Goal: Obtain resource: Download file/media

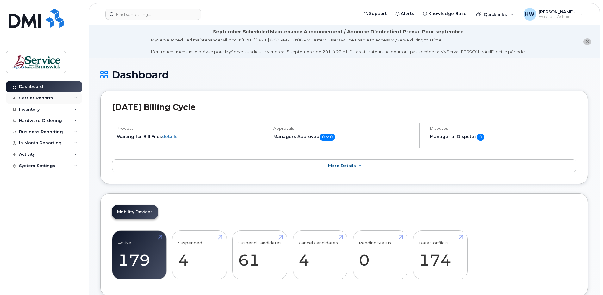
click at [77, 96] on icon at bounding box center [75, 97] width 3 height 3
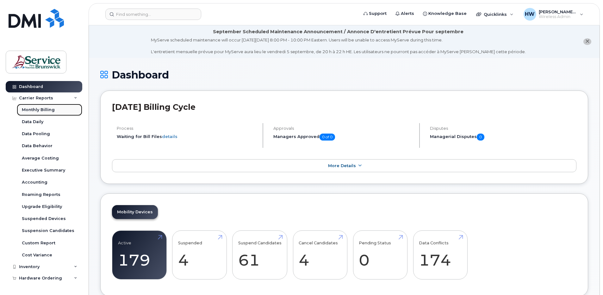
click at [48, 109] on div "Monthly Billing" at bounding box center [38, 110] width 33 height 6
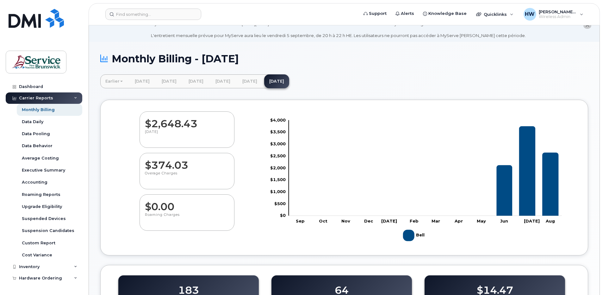
scroll to position [11, 0]
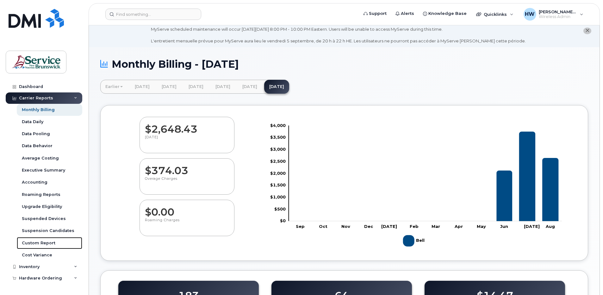
drag, startPoint x: 46, startPoint y: 241, endPoint x: 50, endPoint y: 239, distance: 4.3
click at [46, 241] on div "Custom Report" at bounding box center [39, 243] width 34 height 6
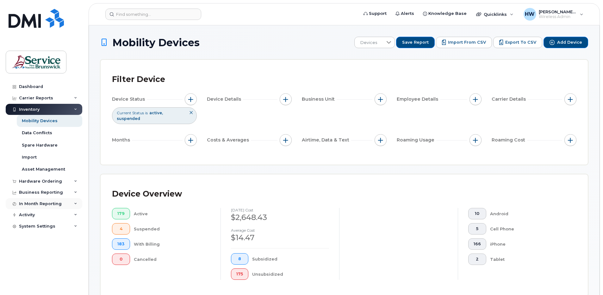
click at [53, 203] on div "In Month Reporting" at bounding box center [40, 203] width 43 height 5
click at [37, 215] on div "Data Usage" at bounding box center [34, 215] width 25 height 6
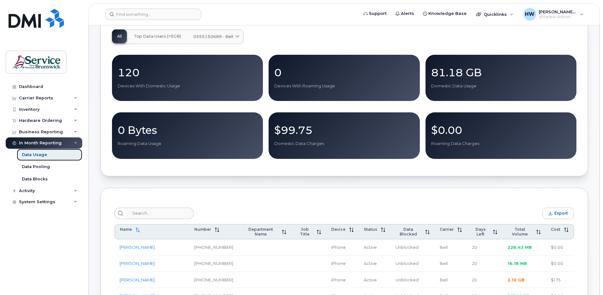
scroll to position [63, 0]
click at [57, 141] on div "In Month Reporting" at bounding box center [40, 142] width 43 height 5
click at [78, 143] on div "In Month Reporting" at bounding box center [44, 142] width 77 height 11
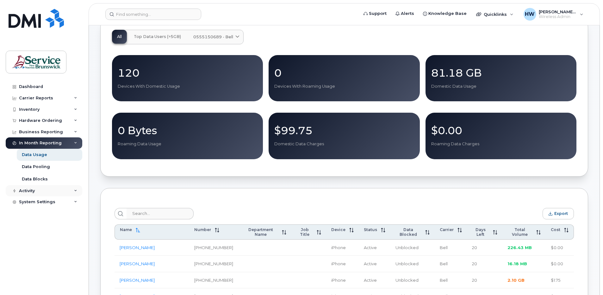
click at [75, 189] on icon at bounding box center [75, 190] width 3 height 3
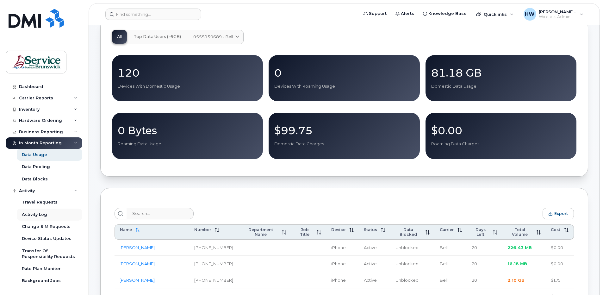
scroll to position [13, 0]
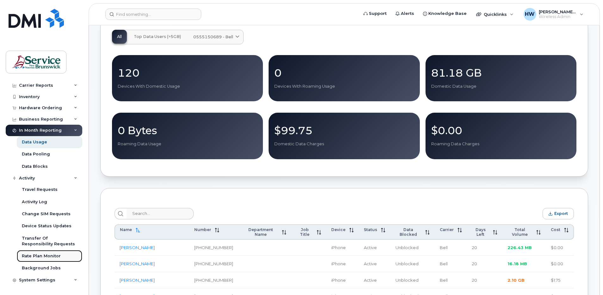
click at [48, 255] on div "Rate Plan Monitor" at bounding box center [41, 256] width 39 height 6
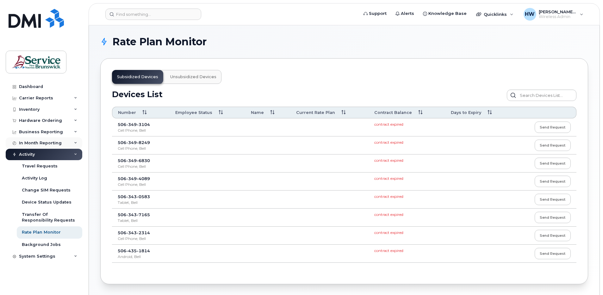
click at [78, 141] on div "In Month Reporting" at bounding box center [44, 142] width 77 height 11
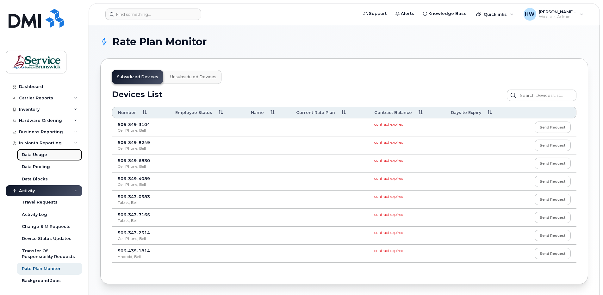
click at [41, 153] on div "Data Usage" at bounding box center [34, 155] width 25 height 6
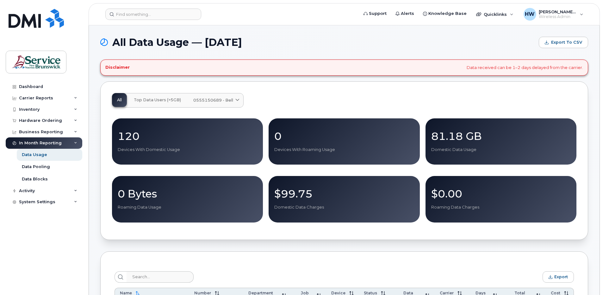
click at [74, 140] on div "In Month Reporting" at bounding box center [44, 142] width 77 height 11
click at [45, 167] on div "Data Pooling" at bounding box center [36, 167] width 28 height 6
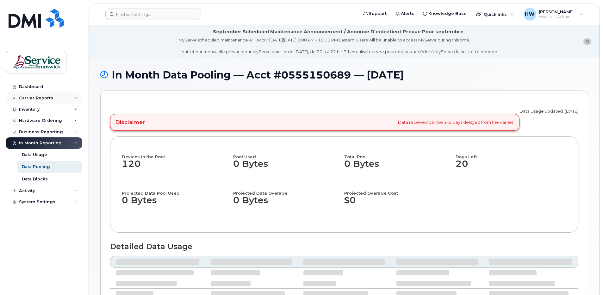
click at [35, 95] on div "Carrier Reports" at bounding box center [44, 97] width 77 height 11
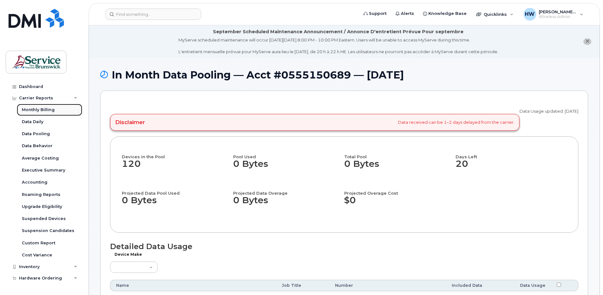
click at [49, 110] on div "Monthly Billing" at bounding box center [38, 110] width 33 height 6
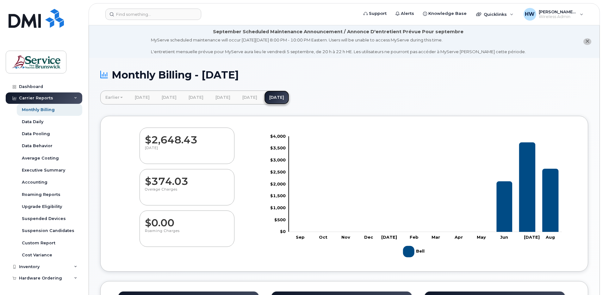
click at [289, 97] on link "[DATE]" at bounding box center [276, 97] width 25 height 14
click at [262, 96] on link "[DATE]" at bounding box center [249, 97] width 25 height 14
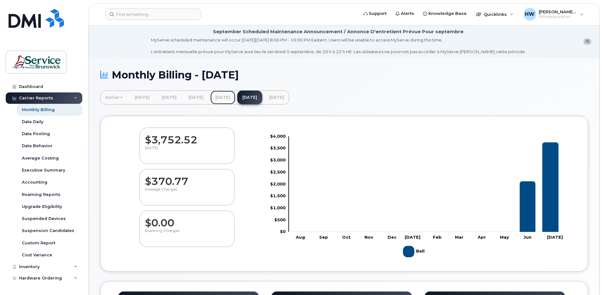
click at [235, 96] on link "[DATE]" at bounding box center [222, 97] width 25 height 14
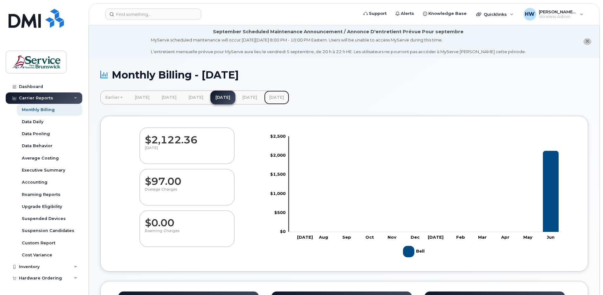
click at [289, 97] on link "[DATE]" at bounding box center [276, 97] width 25 height 14
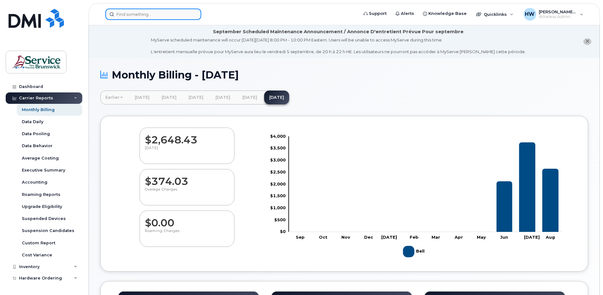
click at [138, 17] on input at bounding box center [153, 14] width 96 height 11
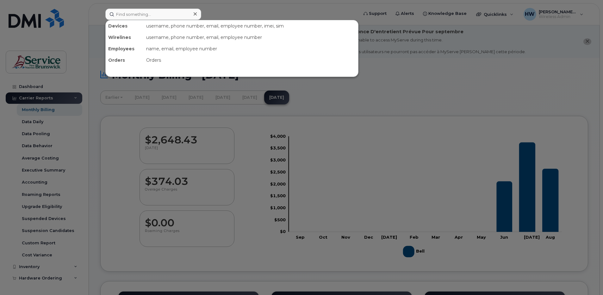
click at [388, 161] on div at bounding box center [301, 147] width 603 height 295
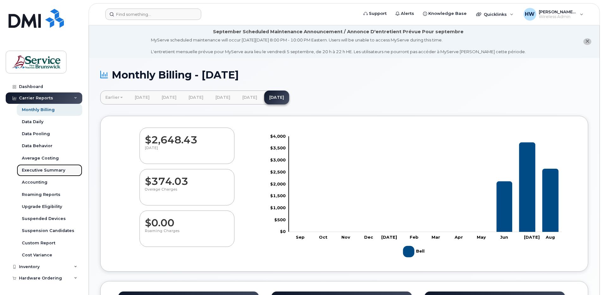
click at [49, 168] on div "Executive Summary" at bounding box center [43, 170] width 43 height 6
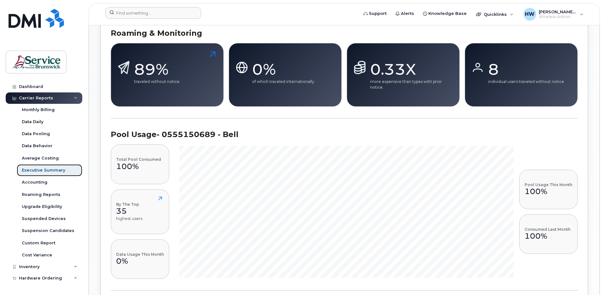
scroll to position [379, 0]
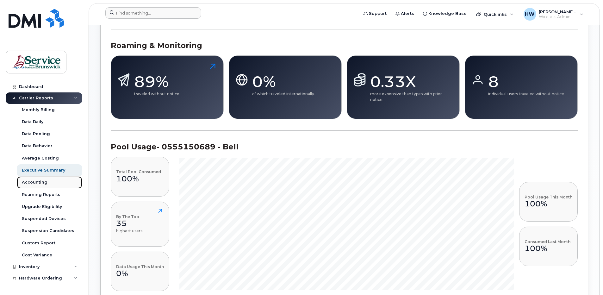
click at [37, 182] on div "Accounting" at bounding box center [35, 182] width 26 height 6
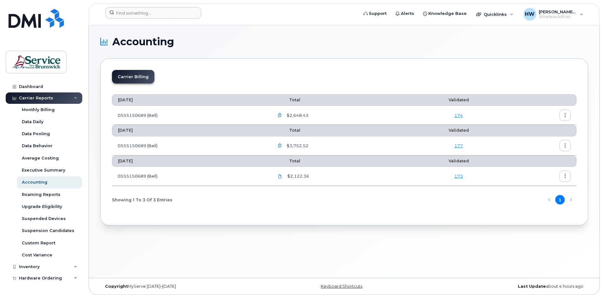
click at [459, 114] on link "174" at bounding box center [458, 115] width 9 height 5
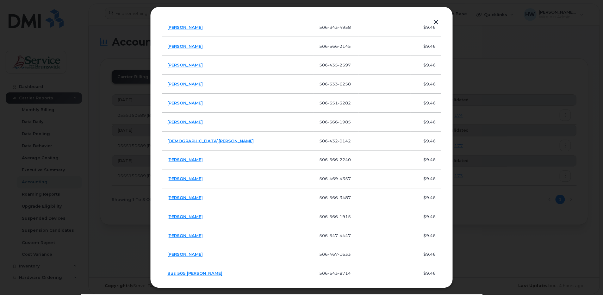
scroll to position [1391, 0]
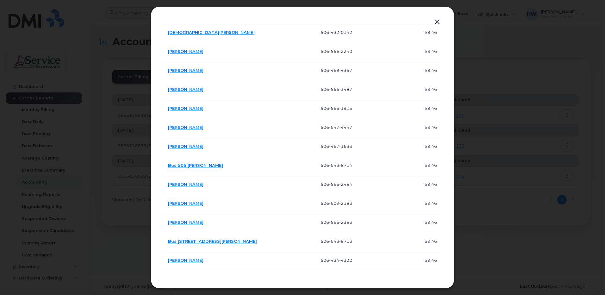
click at [438, 21] on button "button" at bounding box center [436, 22] width 9 height 9
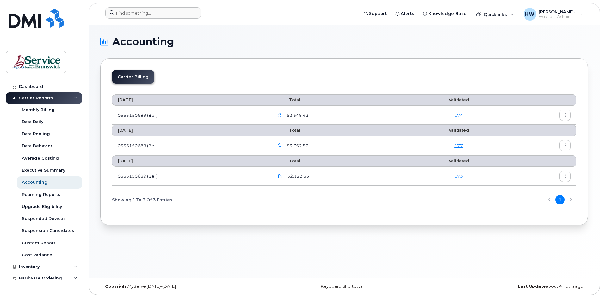
click at [282, 114] on icon "button" at bounding box center [280, 115] width 4 height 4
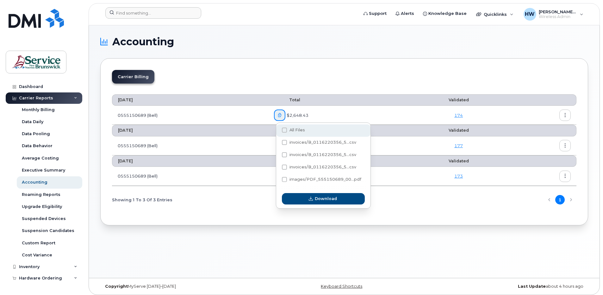
click at [284, 129] on span at bounding box center [284, 129] width 5 height 5
click at [277, 129] on input "All Files" at bounding box center [275, 130] width 3 height 3
checkbox input "true"
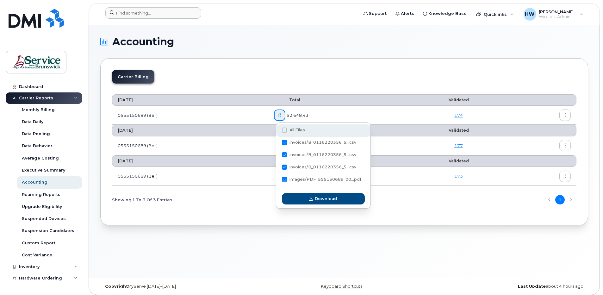
checkbox input "true"
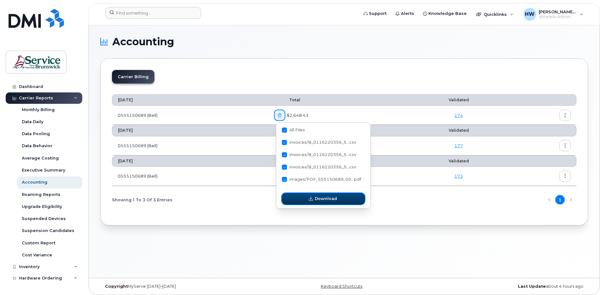
click at [322, 196] on span "Download" at bounding box center [326, 198] width 22 height 6
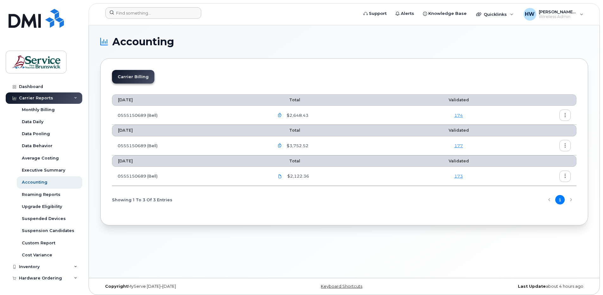
click at [281, 115] on icon "button" at bounding box center [280, 115] width 4 height 4
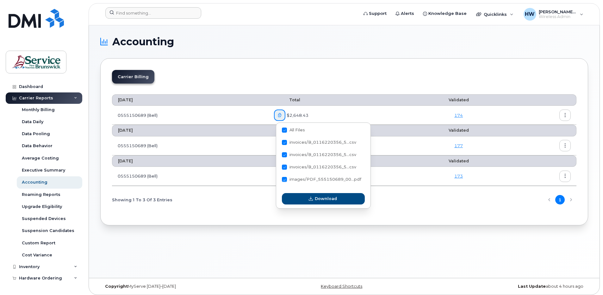
click at [281, 115] on icon "button" at bounding box center [280, 115] width 4 height 4
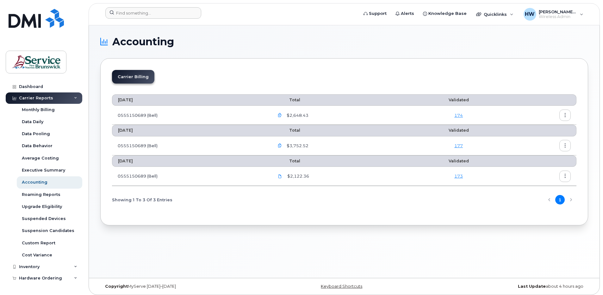
click at [281, 115] on icon "button" at bounding box center [280, 115] width 4 height 4
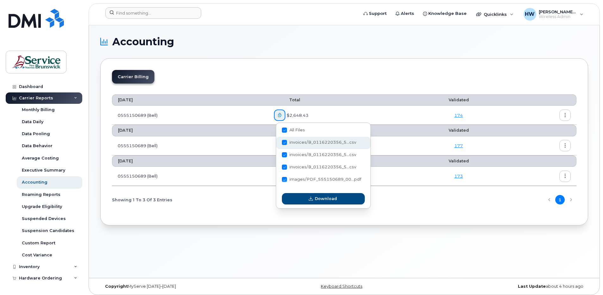
click at [304, 143] on span "invoices/B_0116220356_5...csv" at bounding box center [322, 142] width 67 height 5
click at [277, 143] on input "invoices/B_0116220356_5...csv" at bounding box center [275, 142] width 3 height 3
checkbox input "true"
checkbox input "false"
click at [304, 143] on span "invoices/B_0116220356_5...csv" at bounding box center [322, 142] width 67 height 5
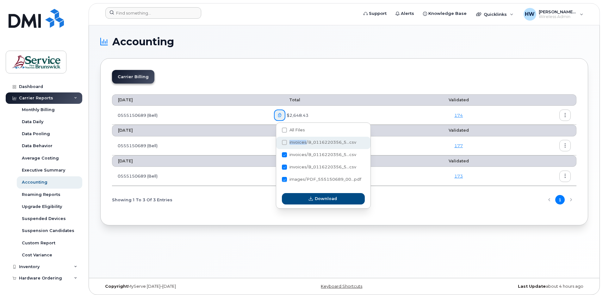
click at [277, 143] on input "invoices/B_0116220356_5...csv" at bounding box center [275, 142] width 3 height 3
checkbox input "false"
checkbox input "true"
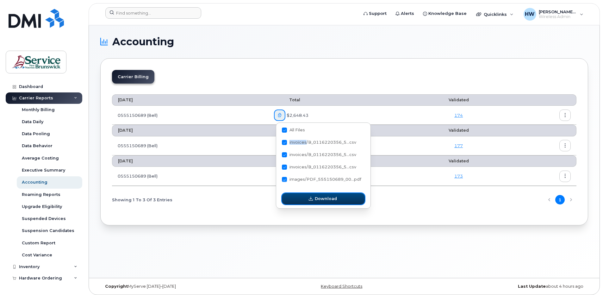
click at [320, 198] on span "Download" at bounding box center [326, 198] width 22 height 6
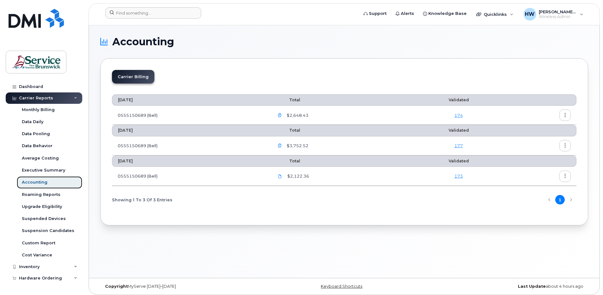
click at [46, 181] on div "Accounting" at bounding box center [35, 182] width 26 height 6
click at [39, 181] on div "Accounting" at bounding box center [35, 182] width 26 height 6
click at [281, 114] on icon "button" at bounding box center [280, 115] width 4 height 4
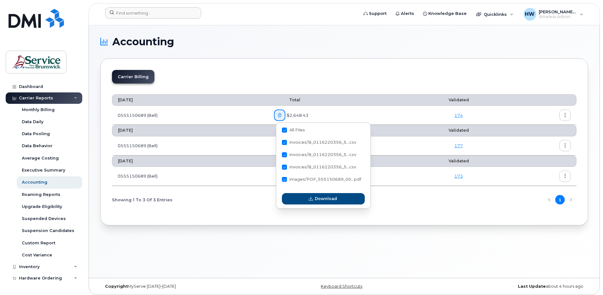
click at [281, 114] on icon "button" at bounding box center [280, 115] width 4 height 4
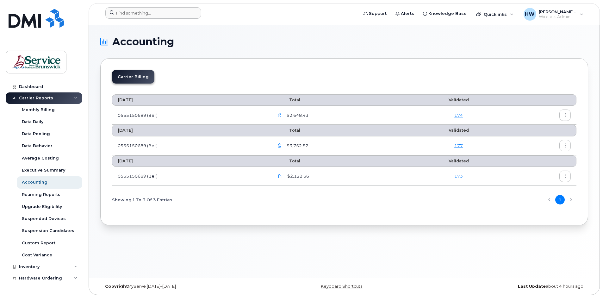
click at [281, 114] on icon "button" at bounding box center [280, 115] width 4 height 4
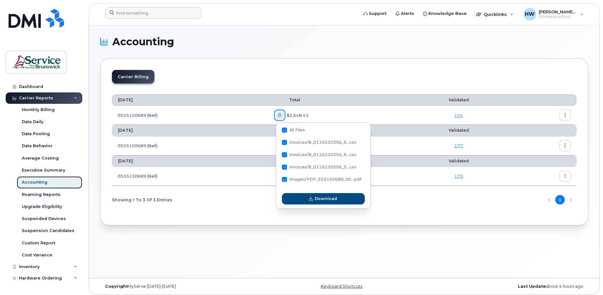
click at [44, 182] on div "Accounting" at bounding box center [35, 182] width 26 height 6
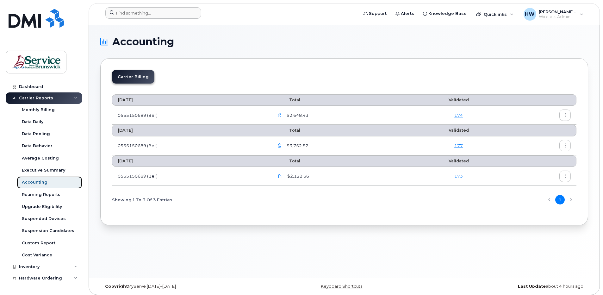
click at [44, 182] on div "Accounting" at bounding box center [35, 182] width 26 height 6
click at [282, 116] on icon "button" at bounding box center [280, 115] width 4 height 4
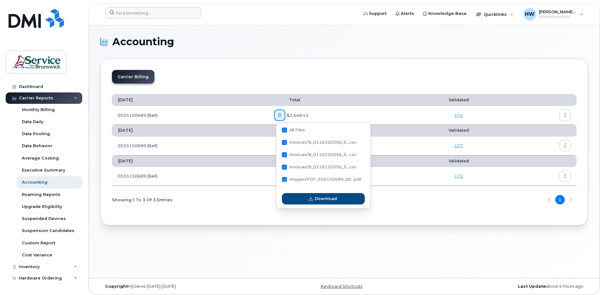
click at [282, 116] on icon "button" at bounding box center [280, 115] width 4 height 4
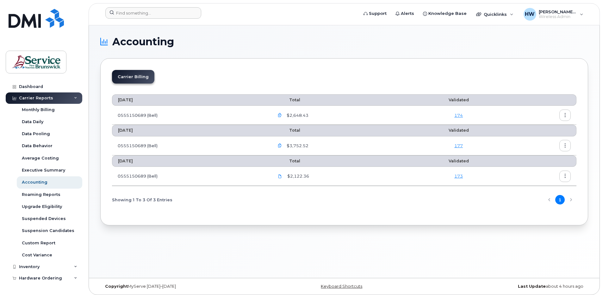
click at [565, 113] on icon "button" at bounding box center [565, 115] width 4 height 4
click at [532, 141] on span "Download" at bounding box center [536, 141] width 25 height 6
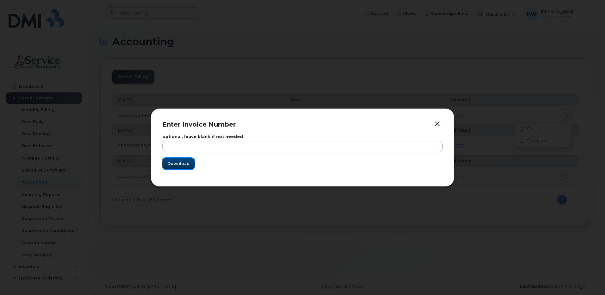
click at [177, 163] on span "Download" at bounding box center [178, 163] width 22 height 6
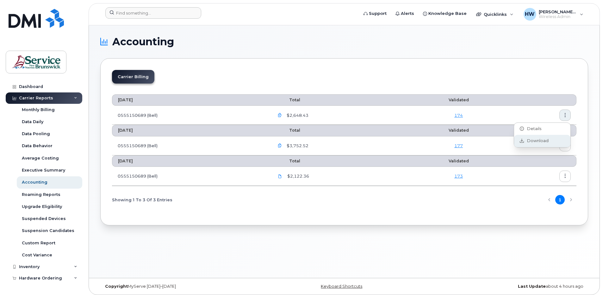
click at [530, 139] on span "Download" at bounding box center [536, 141] width 25 height 6
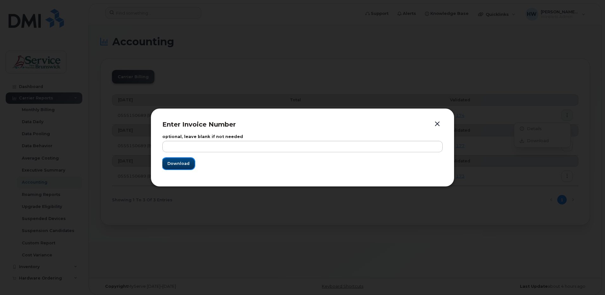
click at [178, 163] on span "Download" at bounding box center [178, 163] width 22 height 6
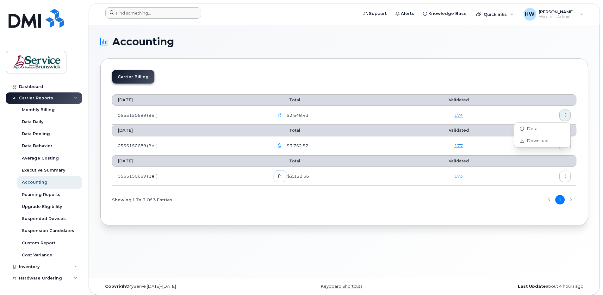
click at [281, 176] on icon at bounding box center [280, 176] width 4 height 4
click at [280, 145] on icon "button" at bounding box center [280, 146] width 4 height 4
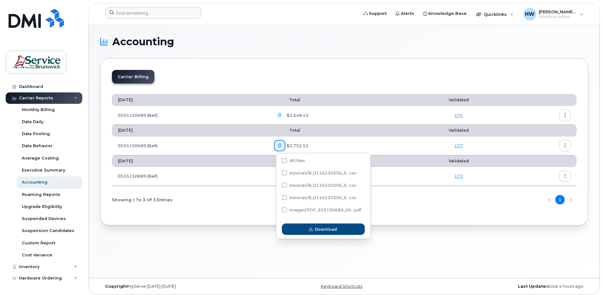
click at [280, 145] on icon "button" at bounding box center [280, 146] width 4 height 4
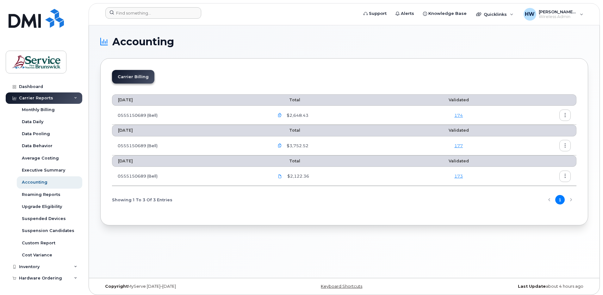
click at [280, 145] on icon "button" at bounding box center [280, 146] width 4 height 4
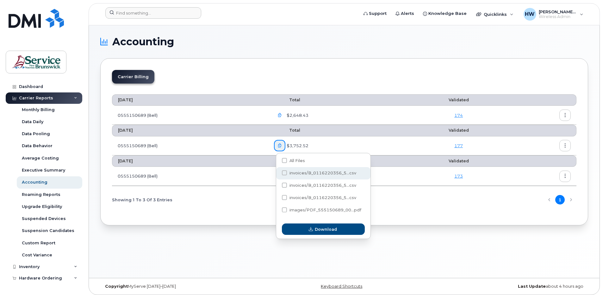
click at [283, 171] on span at bounding box center [284, 172] width 5 height 5
click at [277, 171] on input "invoices/B_0116220356_5...csv" at bounding box center [275, 172] width 3 height 3
click at [283, 171] on span at bounding box center [284, 172] width 5 height 5
click at [277, 171] on input "invoices/B_0116220356_5...csv" at bounding box center [275, 172] width 3 height 3
click at [284, 172] on span at bounding box center [284, 172] width 5 height 5
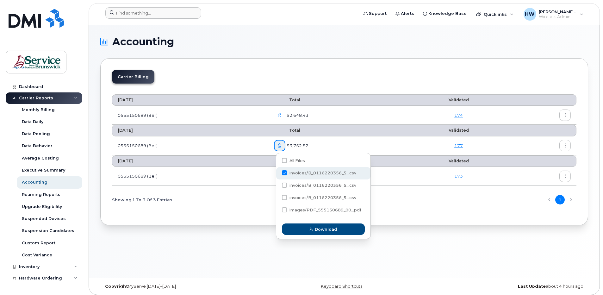
click at [277, 172] on input "invoices/B_0116220356_5...csv" at bounding box center [275, 172] width 3 height 3
click at [285, 172] on span at bounding box center [284, 172] width 5 height 5
click at [277, 172] on input "invoices/B_0116220356_5...csv" at bounding box center [275, 172] width 3 height 3
click at [285, 172] on span at bounding box center [284, 172] width 5 height 5
click at [277, 172] on input "invoices/B_0116220356_5...csv" at bounding box center [275, 172] width 3 height 3
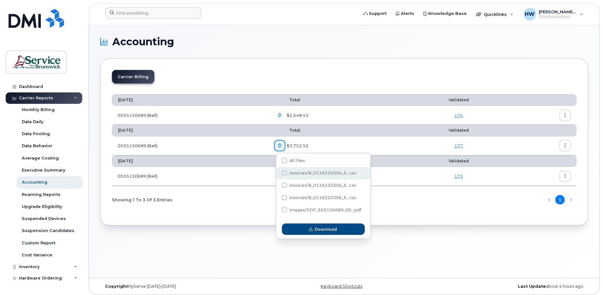
checkbox input "true"
click at [283, 158] on span at bounding box center [284, 160] width 5 height 5
click at [277, 159] on input "All Files" at bounding box center [275, 160] width 3 height 3
checkbox input "true"
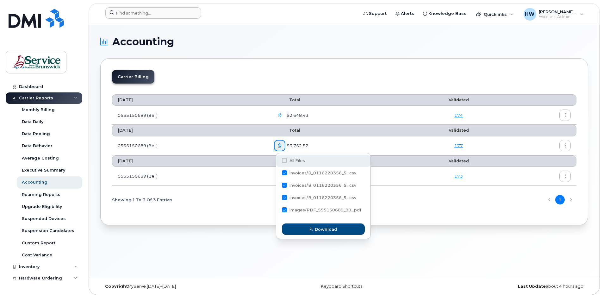
checkbox input "true"
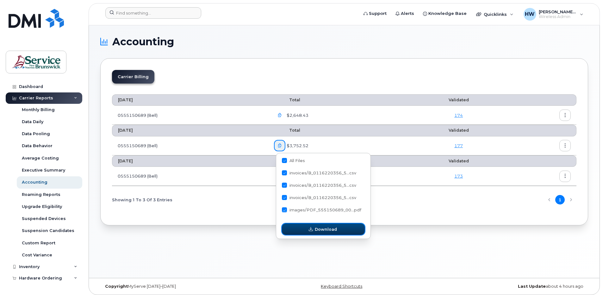
click at [320, 230] on span "Download" at bounding box center [326, 229] width 22 height 6
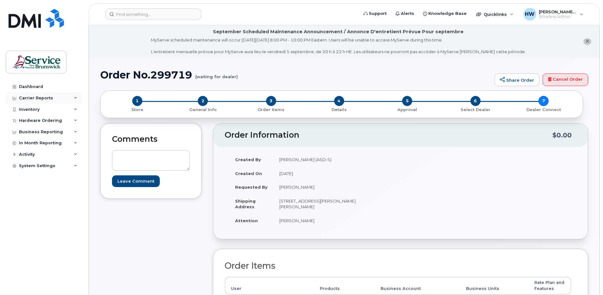
click at [45, 96] on div "Carrier Reports" at bounding box center [36, 97] width 34 height 5
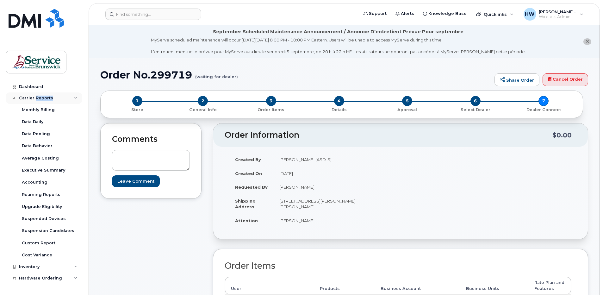
click at [45, 96] on div "Carrier Reports" at bounding box center [36, 97] width 34 height 5
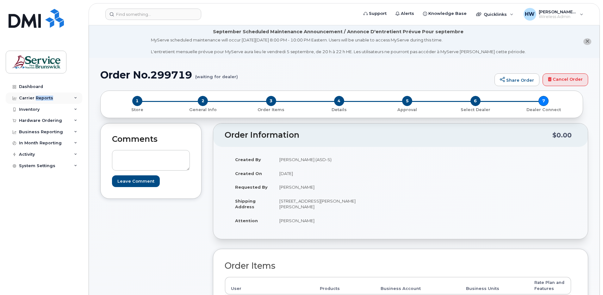
click at [45, 96] on div "Carrier Reports" at bounding box center [36, 97] width 34 height 5
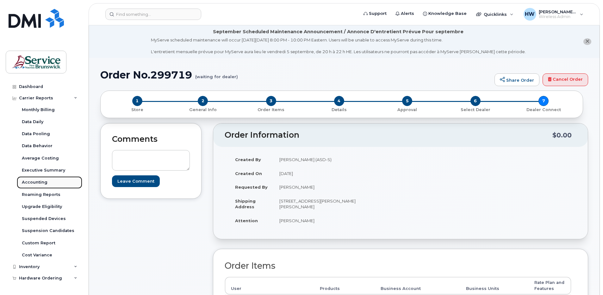
click at [40, 181] on div "Accounting" at bounding box center [35, 182] width 26 height 6
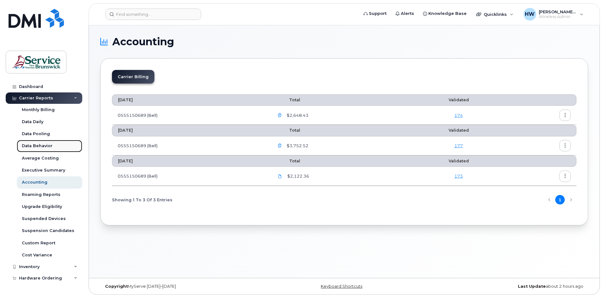
click at [41, 144] on div "Data Behavior" at bounding box center [37, 146] width 31 height 6
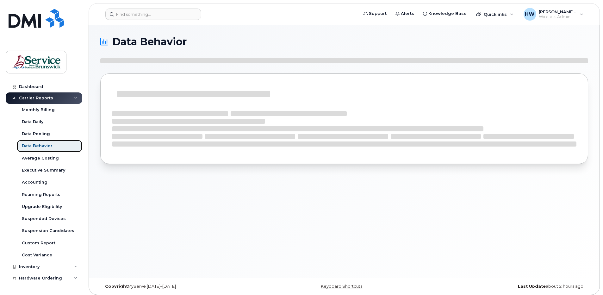
click at [41, 144] on div "Data Behavior" at bounding box center [37, 146] width 31 height 6
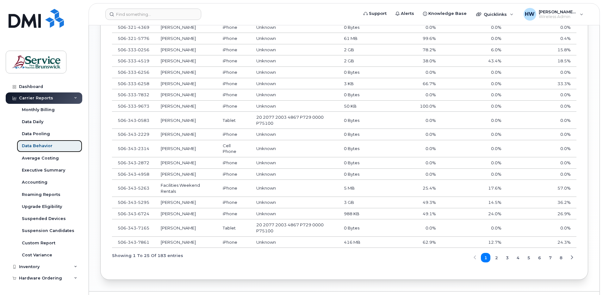
scroll to position [522, 0]
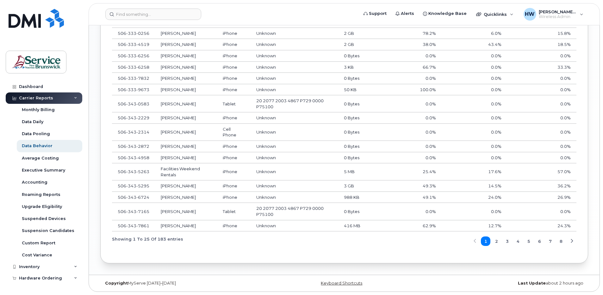
click at [571, 240] on icon "button" at bounding box center [571, 241] width 4 height 4
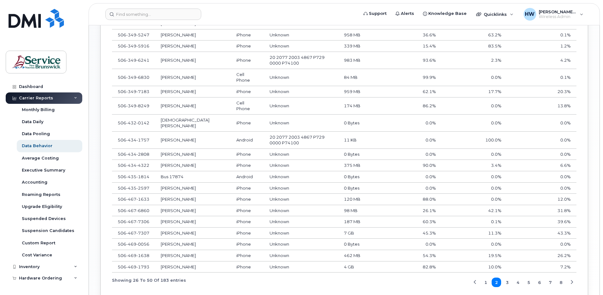
click at [571, 280] on icon "button" at bounding box center [571, 282] width 4 height 4
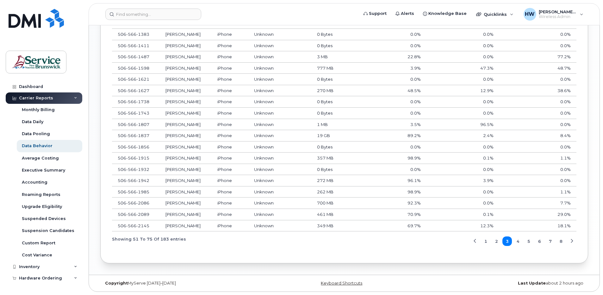
click at [572, 241] on icon "button" at bounding box center [571, 241] width 4 height 4
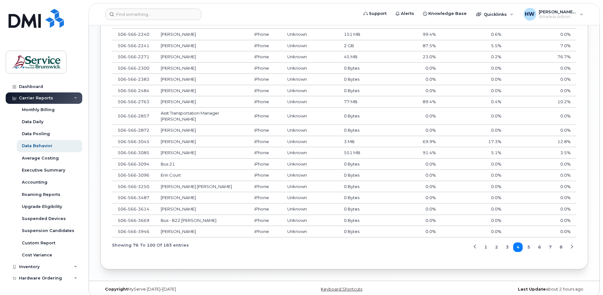
click at [572, 241] on div "Number Username Device Accounting Code Total Data Daytime Percentage Evenings P…" at bounding box center [344, 95] width 464 height 324
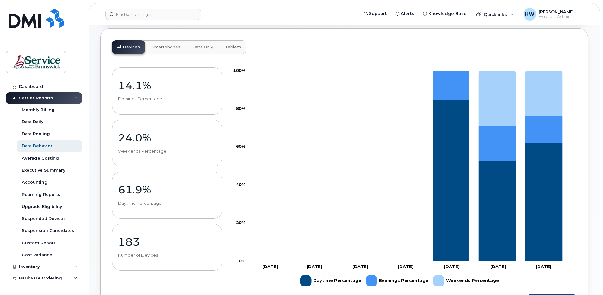
scroll to position [0, 0]
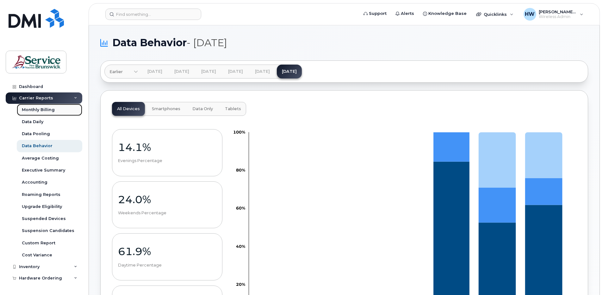
click at [50, 109] on div "Monthly Billing" at bounding box center [38, 110] width 33 height 6
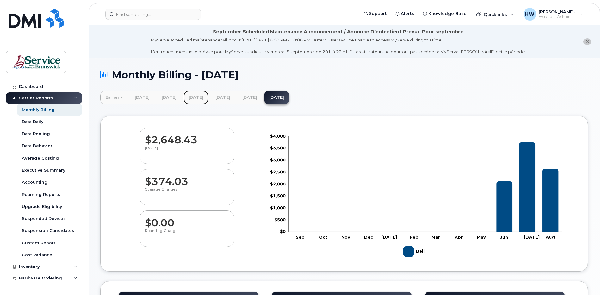
click at [208, 96] on link "[DATE]" at bounding box center [195, 97] width 25 height 14
click at [235, 97] on link "[DATE]" at bounding box center [222, 97] width 25 height 14
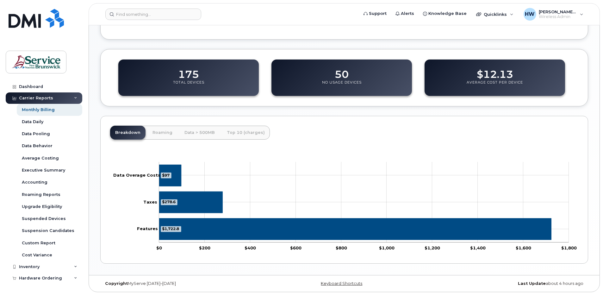
scroll to position [232, 0]
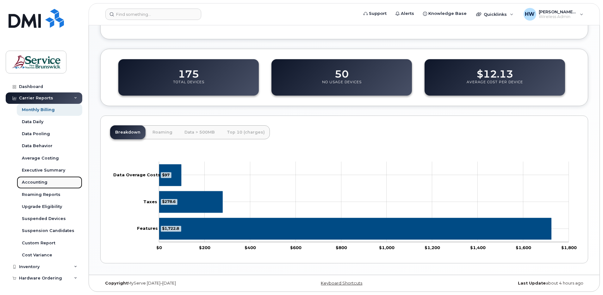
click at [38, 182] on div "Accounting" at bounding box center [35, 182] width 26 height 6
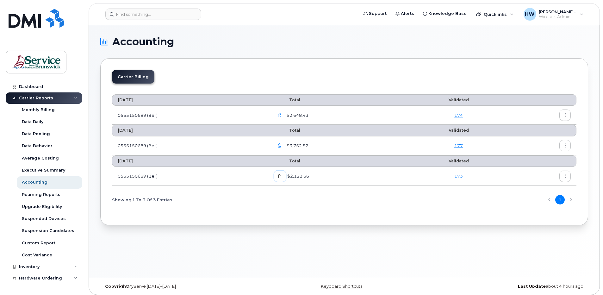
click at [282, 175] on icon at bounding box center [280, 176] width 4 height 4
click at [580, 47] on section "Accounting Carrier Billing August 2025 Total Validated 0555150689 (Bell) $2,648…" at bounding box center [344, 131] width 488 height 188
click at [45, 243] on div "Custom Report" at bounding box center [39, 243] width 34 height 6
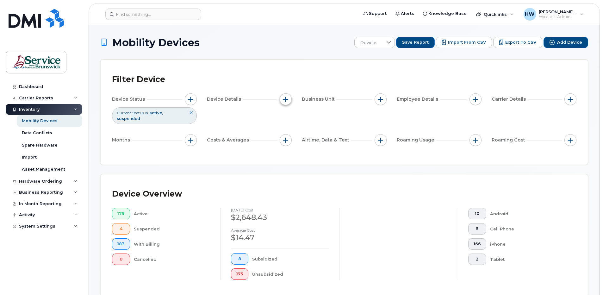
click at [286, 99] on span "button" at bounding box center [285, 99] width 5 height 5
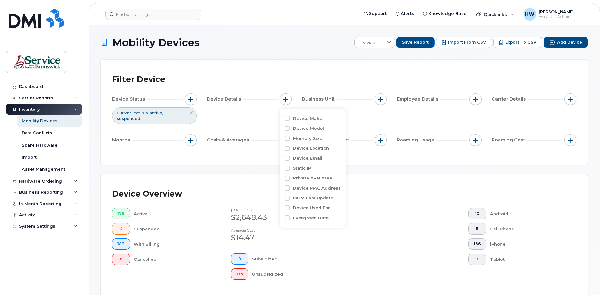
click at [396, 237] on div at bounding box center [398, 244] width 119 height 72
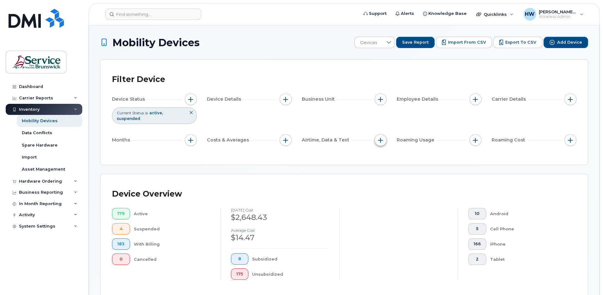
click at [384, 138] on button "button" at bounding box center [380, 140] width 12 height 12
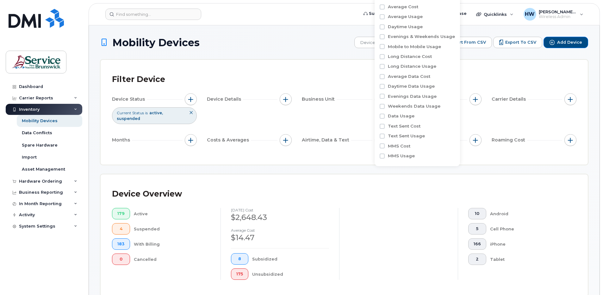
click at [375, 175] on div "Device Overview 179 Active 4 Suspended 183 With Billing 0 Cancelled August 2025…" at bounding box center [344, 235] width 487 height 122
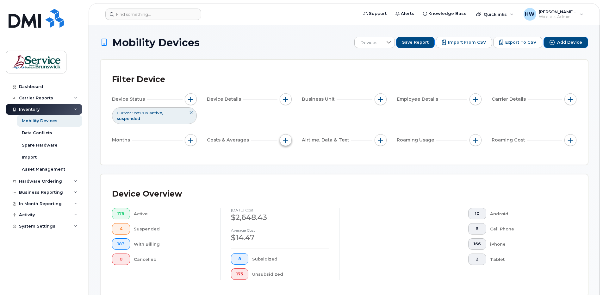
click at [285, 136] on button "button" at bounding box center [286, 140] width 12 height 12
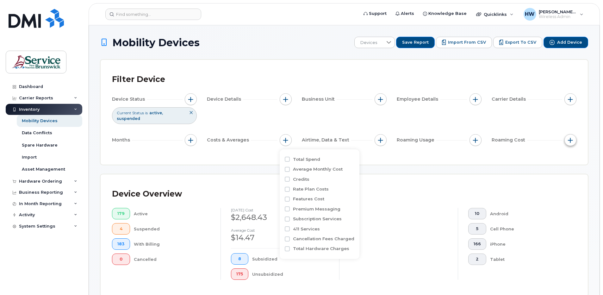
click at [571, 139] on span "button" at bounding box center [570, 140] width 5 height 5
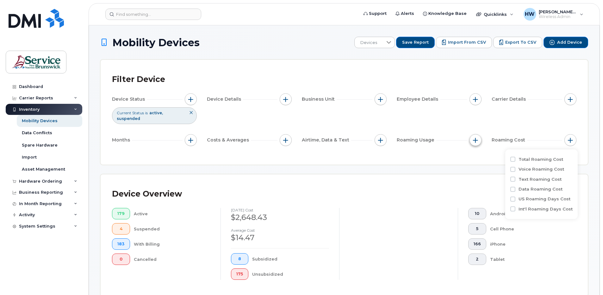
click at [475, 139] on span "button" at bounding box center [475, 140] width 5 height 5
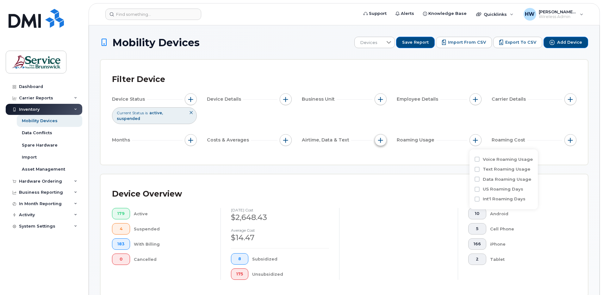
click at [376, 141] on button "button" at bounding box center [380, 140] width 12 height 12
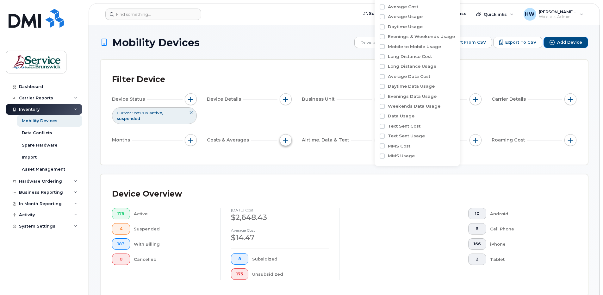
click at [289, 139] on button "button" at bounding box center [286, 140] width 12 height 12
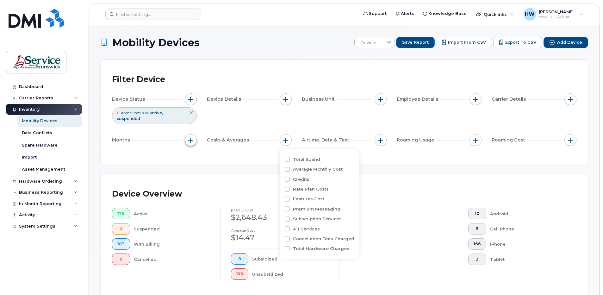
click at [188, 142] on span "button" at bounding box center [190, 140] width 5 height 5
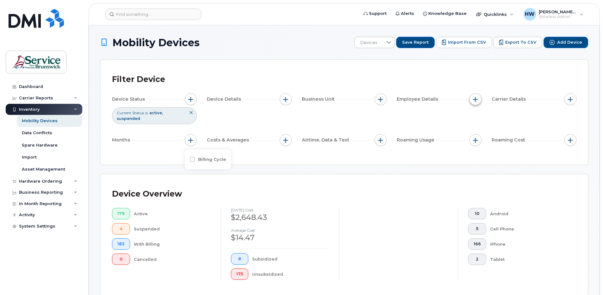
click at [481, 100] on button "button" at bounding box center [475, 99] width 12 height 12
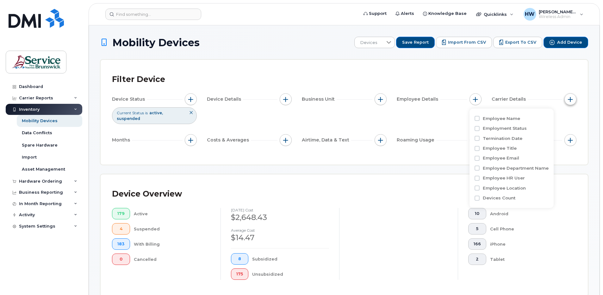
click at [569, 97] on span "button" at bounding box center [570, 99] width 5 height 5
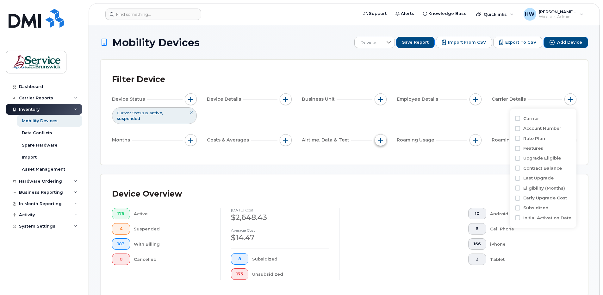
click at [379, 140] on span "button" at bounding box center [380, 140] width 5 height 5
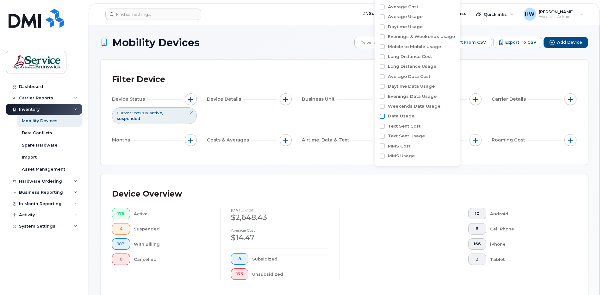
click at [381, 116] on input "Data Usage" at bounding box center [381, 116] width 5 height 5
checkbox input "true"
click at [447, 127] on icon at bounding box center [449, 128] width 5 height 5
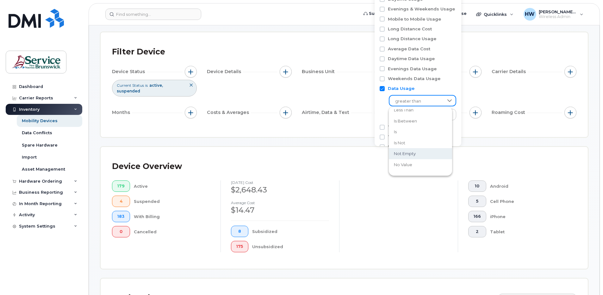
scroll to position [63, 0]
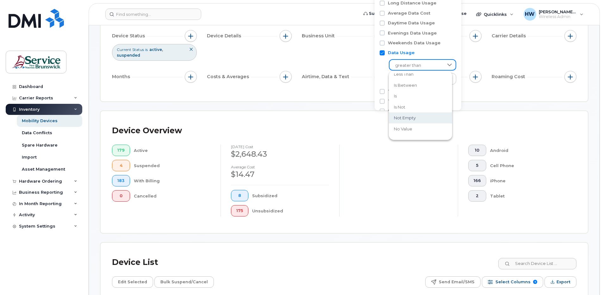
click at [397, 179] on div at bounding box center [398, 181] width 119 height 72
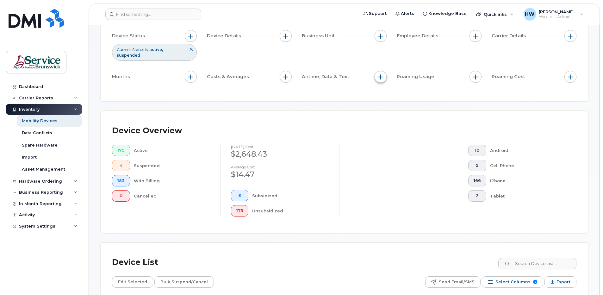
click at [383, 76] on span "button" at bounding box center [380, 76] width 5 height 5
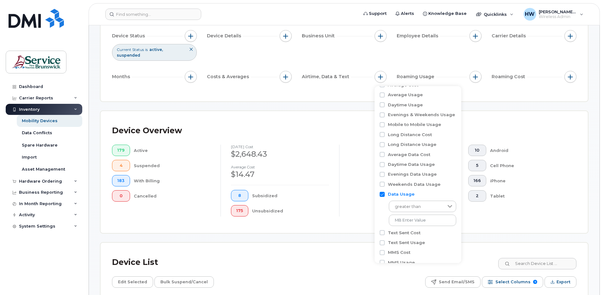
scroll to position [21, 0]
click at [447, 194] on icon at bounding box center [449, 196] width 5 height 5
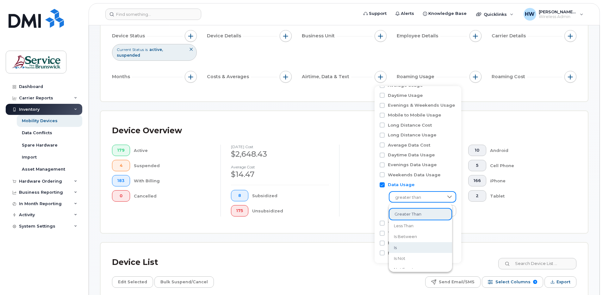
scroll to position [20, 0]
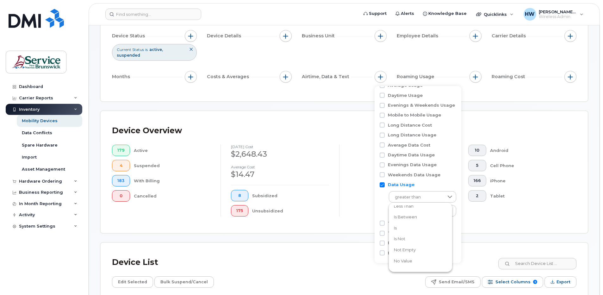
click at [411, 261] on span "no value" at bounding box center [403, 261] width 18 height 6
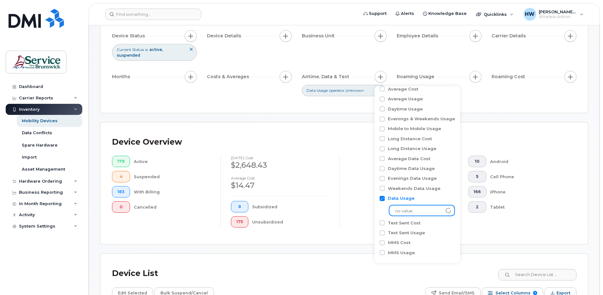
scroll to position [18, 0]
click at [436, 224] on div "Text Sent Cost" at bounding box center [416, 223] width 75 height 6
click at [523, 188] on div "iPhone" at bounding box center [526, 191] width 79 height 11
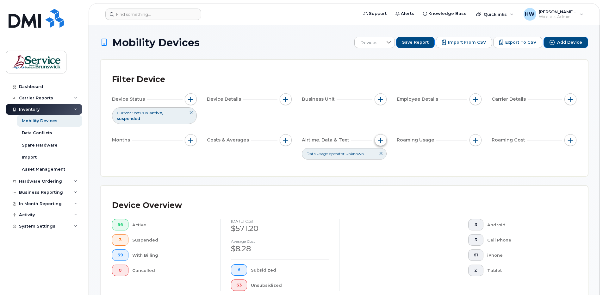
click at [380, 139] on span "button" at bounding box center [380, 140] width 5 height 5
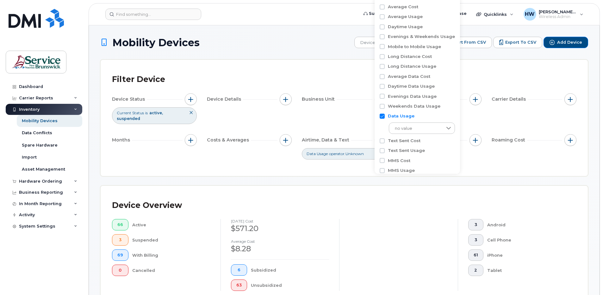
click at [349, 198] on div "Device Overview" at bounding box center [344, 205] width 464 height 16
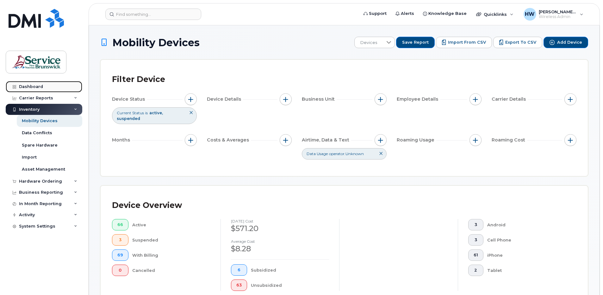
click at [44, 86] on link "Dashboard" at bounding box center [44, 86] width 77 height 11
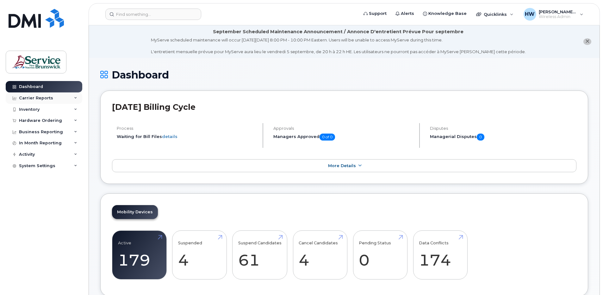
click at [47, 99] on div "Carrier Reports" at bounding box center [36, 97] width 34 height 5
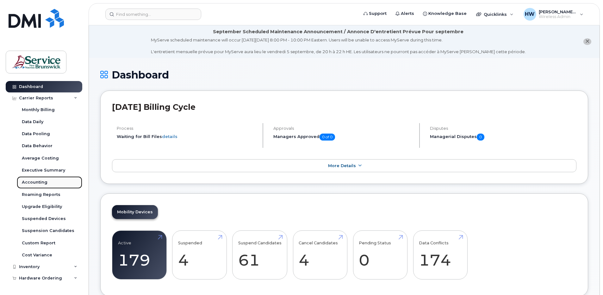
click at [30, 183] on div "Accounting" at bounding box center [35, 182] width 26 height 6
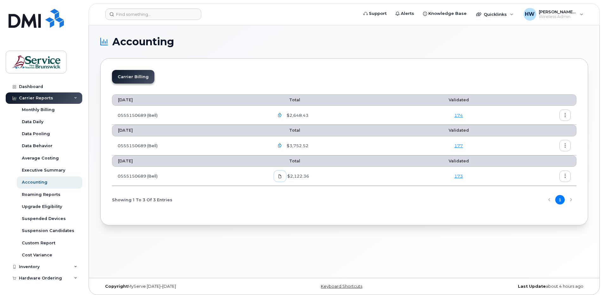
click at [282, 176] on icon at bounding box center [280, 176] width 4 height 4
click at [282, 144] on icon "button" at bounding box center [280, 146] width 4 height 4
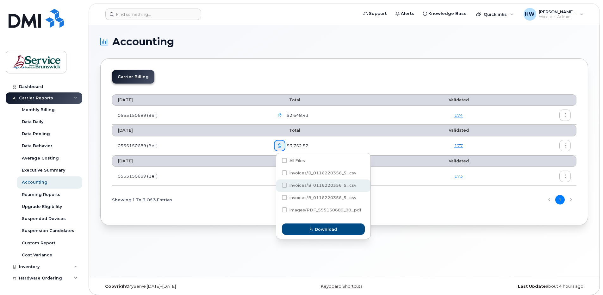
click at [284, 185] on span at bounding box center [284, 184] width 5 height 5
click at [277, 185] on input "invoices/B_0116220356_5...csv" at bounding box center [275, 185] width 3 height 3
checkbox input "true"
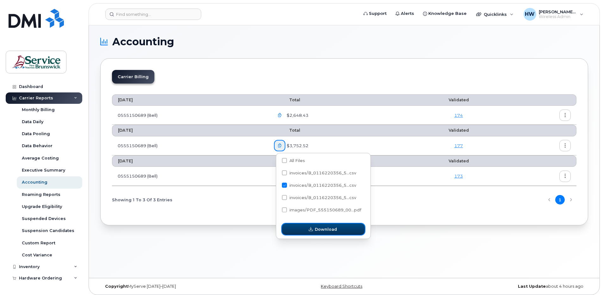
click at [327, 230] on span "Download" at bounding box center [326, 229] width 22 height 6
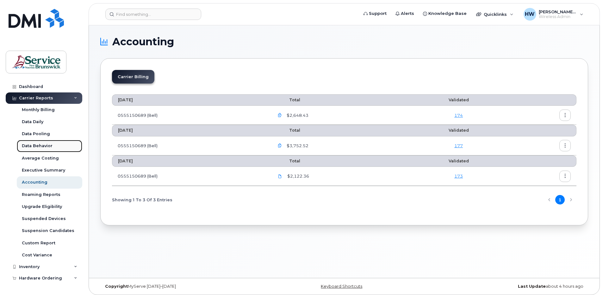
click at [44, 145] on div "Data Behavior" at bounding box center [37, 146] width 31 height 6
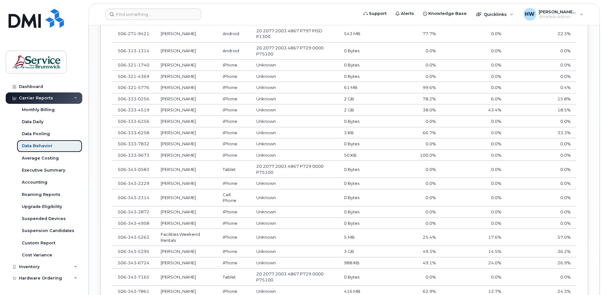
scroll to position [522, 0]
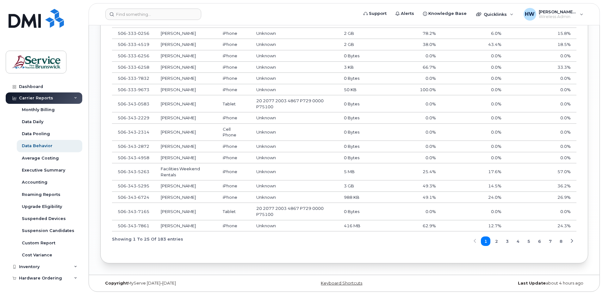
click at [570, 241] on icon "button" at bounding box center [571, 241] width 4 height 4
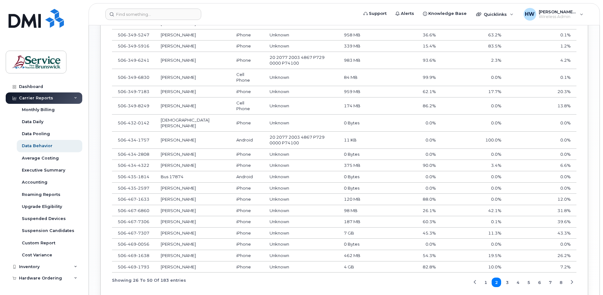
click at [570, 280] on icon "button" at bounding box center [571, 282] width 4 height 4
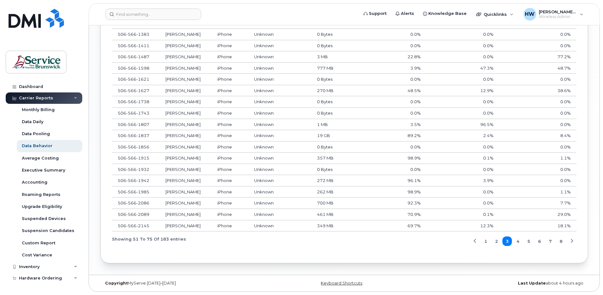
click at [570, 241] on icon "button" at bounding box center [571, 241] width 4 height 4
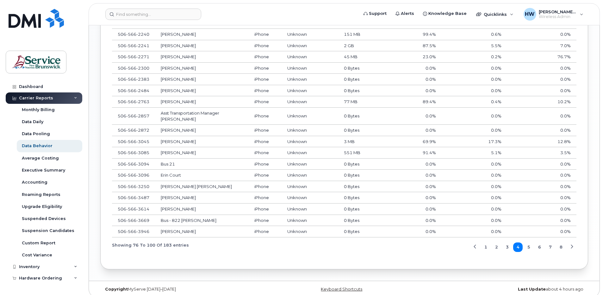
scroll to position [487, 0]
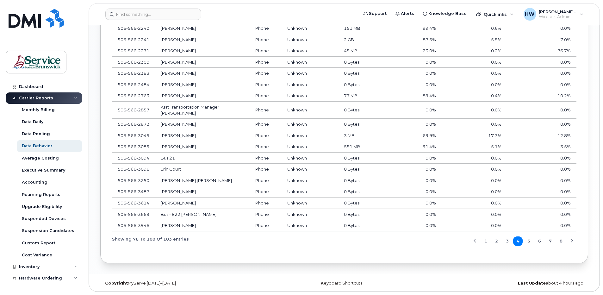
click at [570, 240] on icon "button" at bounding box center [571, 241] width 4 height 4
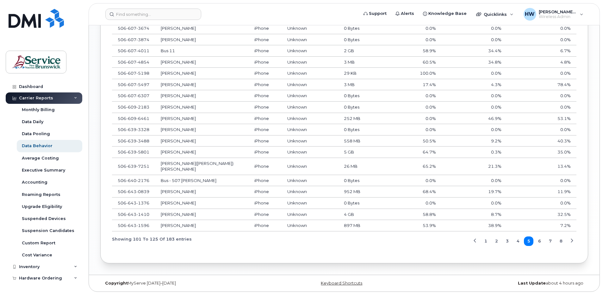
scroll to position [481, 0]
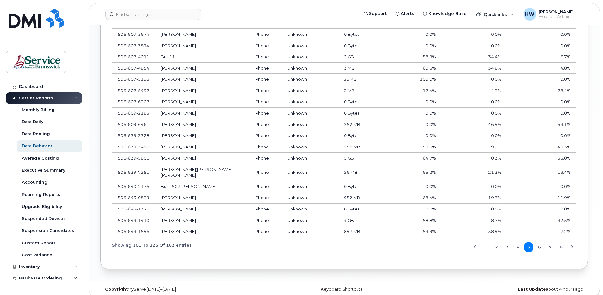
click at [570, 245] on icon "button" at bounding box center [571, 247] width 4 height 4
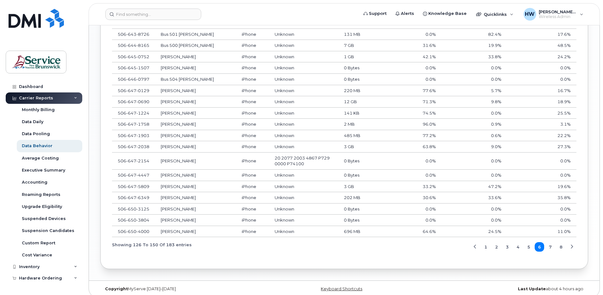
click at [570, 245] on icon "button" at bounding box center [571, 247] width 4 height 4
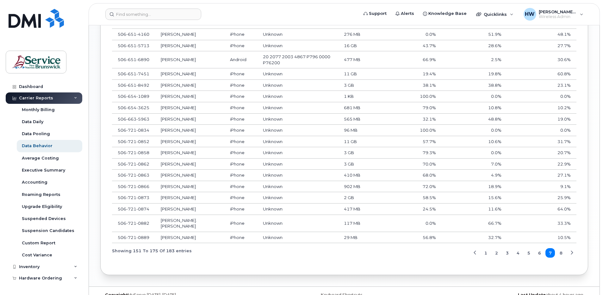
click at [570, 251] on icon "button" at bounding box center [571, 253] width 4 height 4
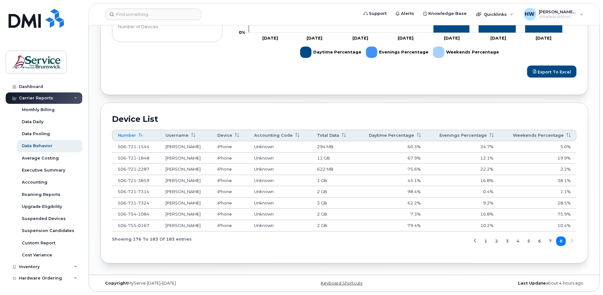
scroll to position [290, 0]
click at [474, 240] on icon "button" at bounding box center [475, 241] width 4 height 4
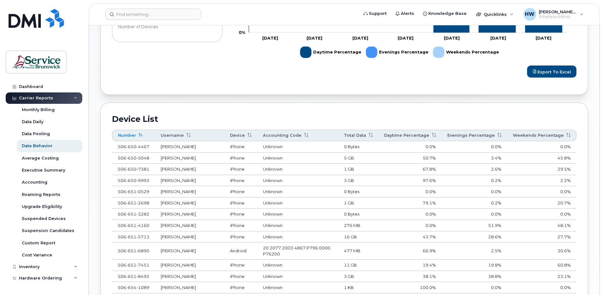
click at [474, 240] on td "28.6%" at bounding box center [473, 236] width 65 height 11
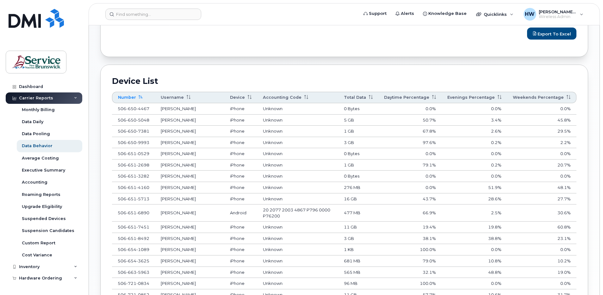
scroll to position [323, 0]
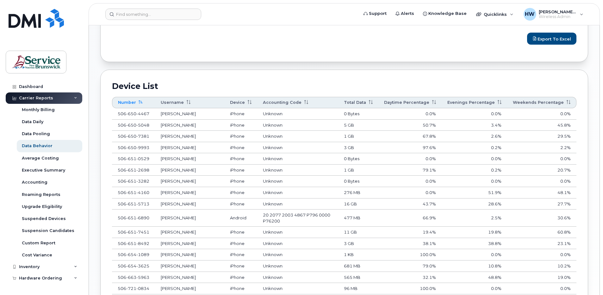
drag, startPoint x: 428, startPoint y: 235, endPoint x: 449, endPoint y: 237, distance: 21.4
click at [429, 238] on td "38.1%" at bounding box center [409, 243] width 63 height 11
click at [495, 238] on td "38.8%" at bounding box center [473, 243] width 65 height 11
click at [562, 238] on td "23.1%" at bounding box center [541, 243] width 69 height 11
click at [357, 212] on td "477 MB" at bounding box center [358, 217] width 40 height 17
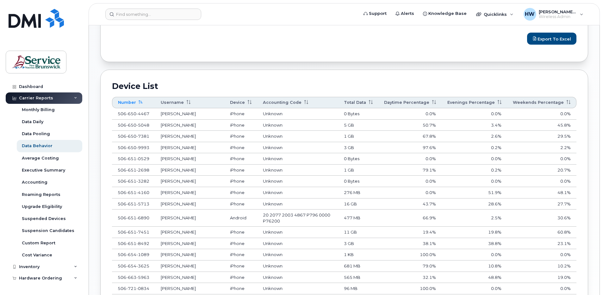
click at [430, 214] on td "66.9%" at bounding box center [409, 217] width 63 height 17
click at [495, 213] on td "2.5%" at bounding box center [473, 217] width 65 height 17
click at [562, 214] on td "30.6%" at bounding box center [541, 217] width 69 height 17
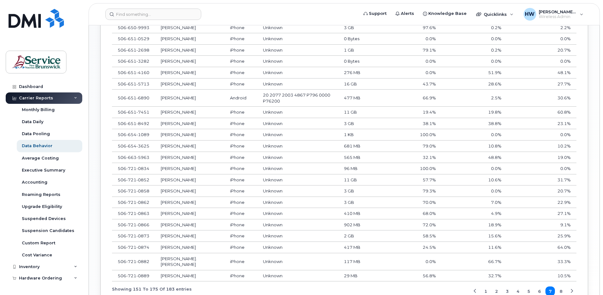
scroll to position [474, 0]
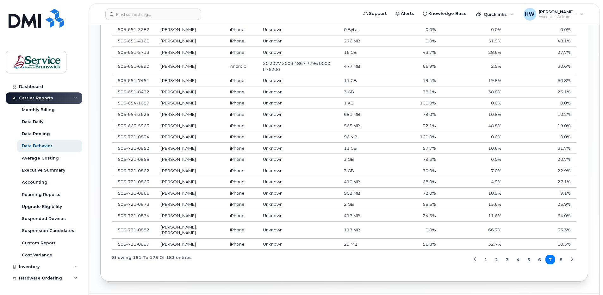
click at [191, 188] on td "[PERSON_NAME]" at bounding box center [189, 193] width 69 height 11
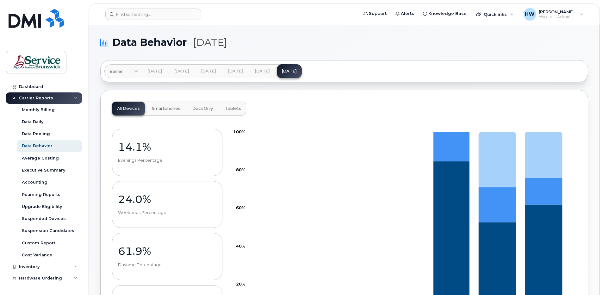
scroll to position [0, 0]
